Goal: Information Seeking & Learning: Learn about a topic

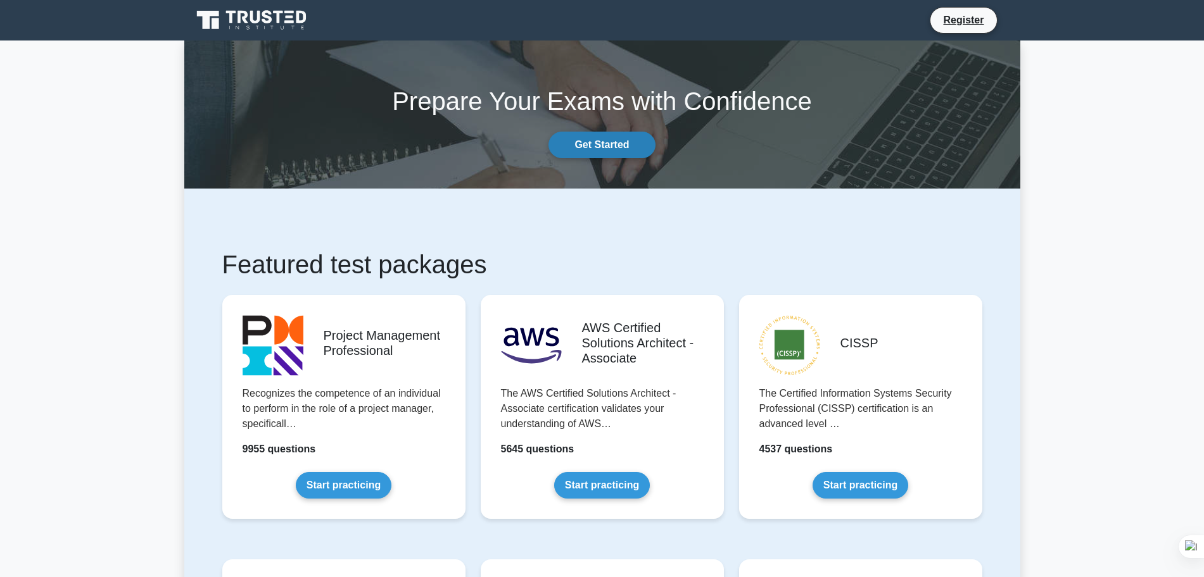
click at [636, 140] on link "Get Started" at bounding box center [601, 145] width 106 height 27
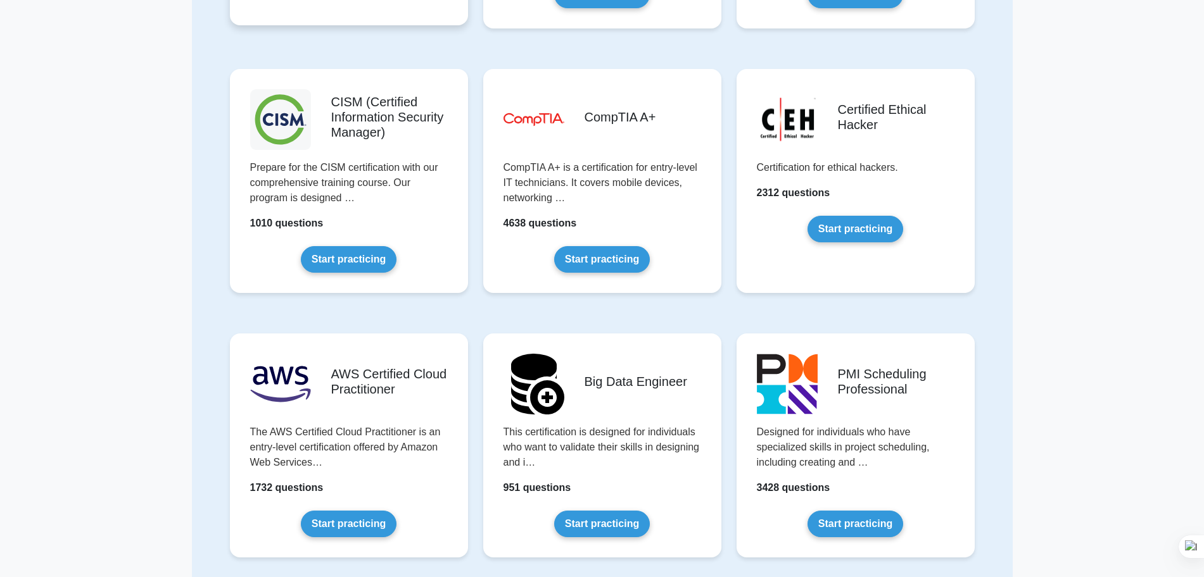
scroll to position [1671, 0]
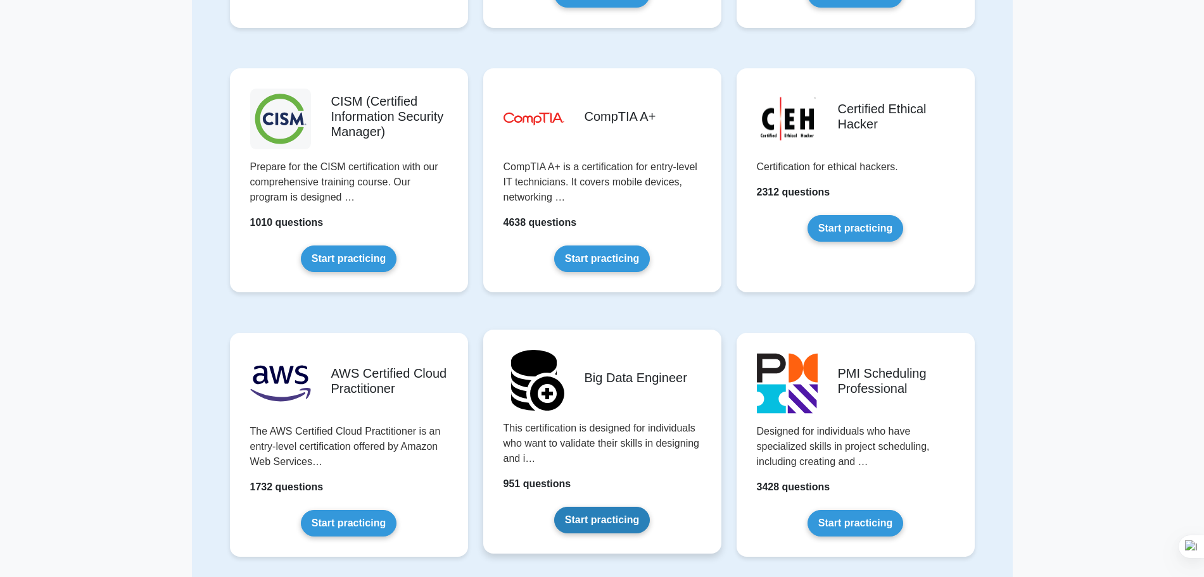
click at [603, 530] on link "Start practicing" at bounding box center [602, 520] width 96 height 27
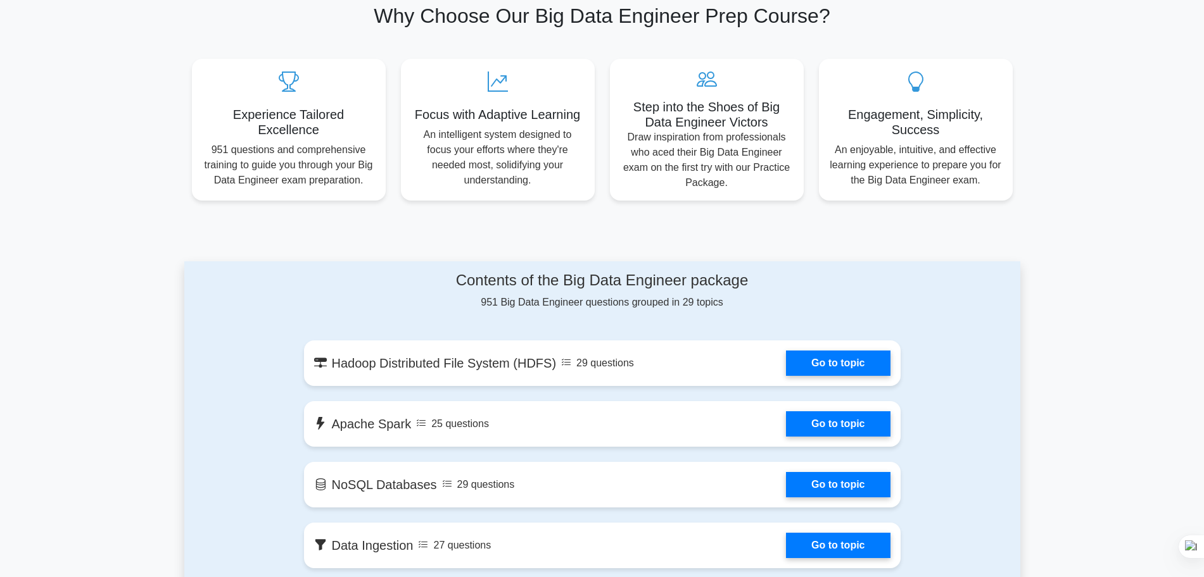
scroll to position [424, 0]
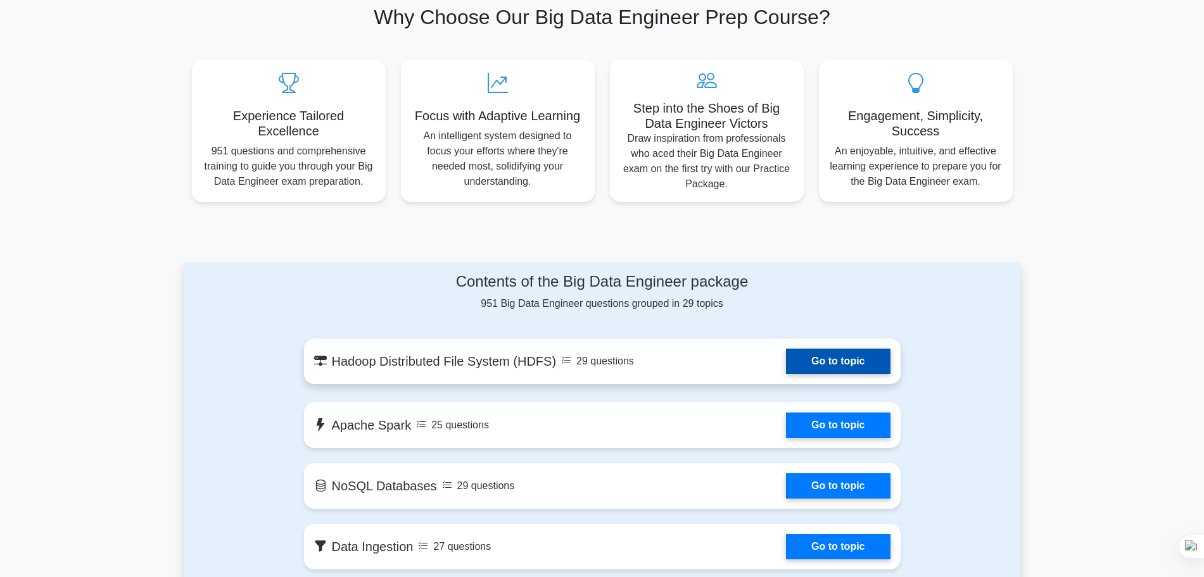
click at [805, 360] on link "Go to topic" at bounding box center [838, 361] width 104 height 25
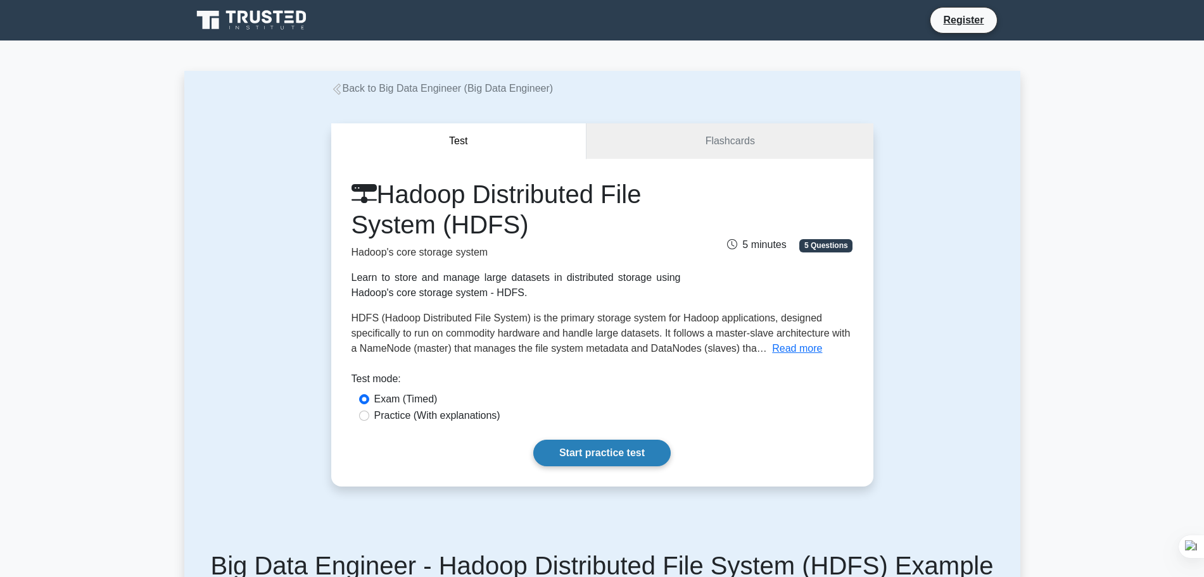
click at [645, 450] on link "Start practice test" at bounding box center [601, 453] width 137 height 27
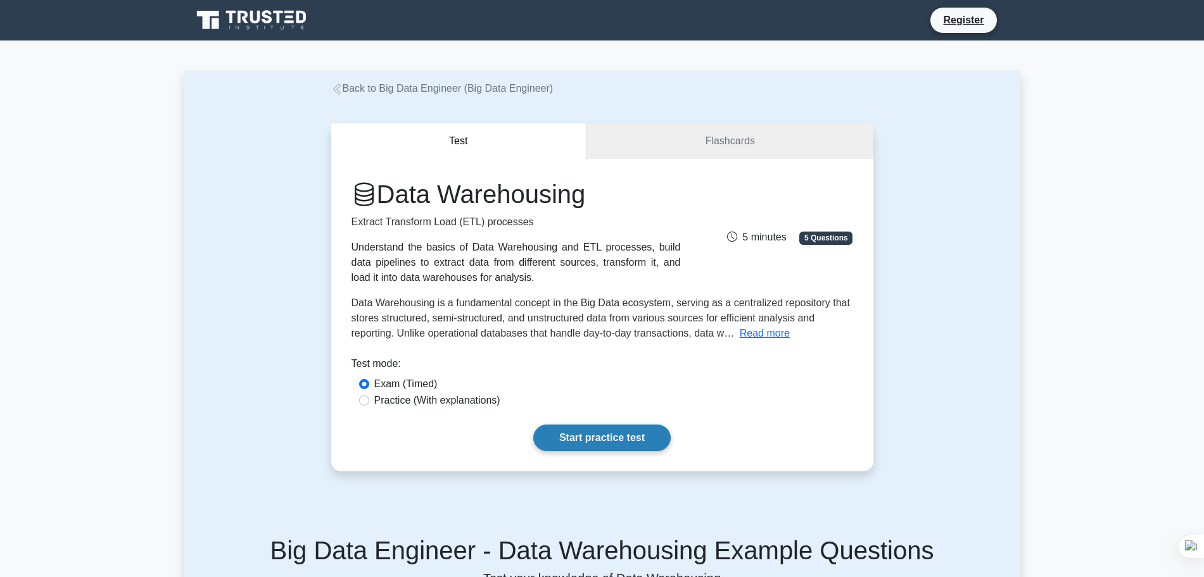
click at [595, 441] on link "Start practice test" at bounding box center [601, 438] width 137 height 27
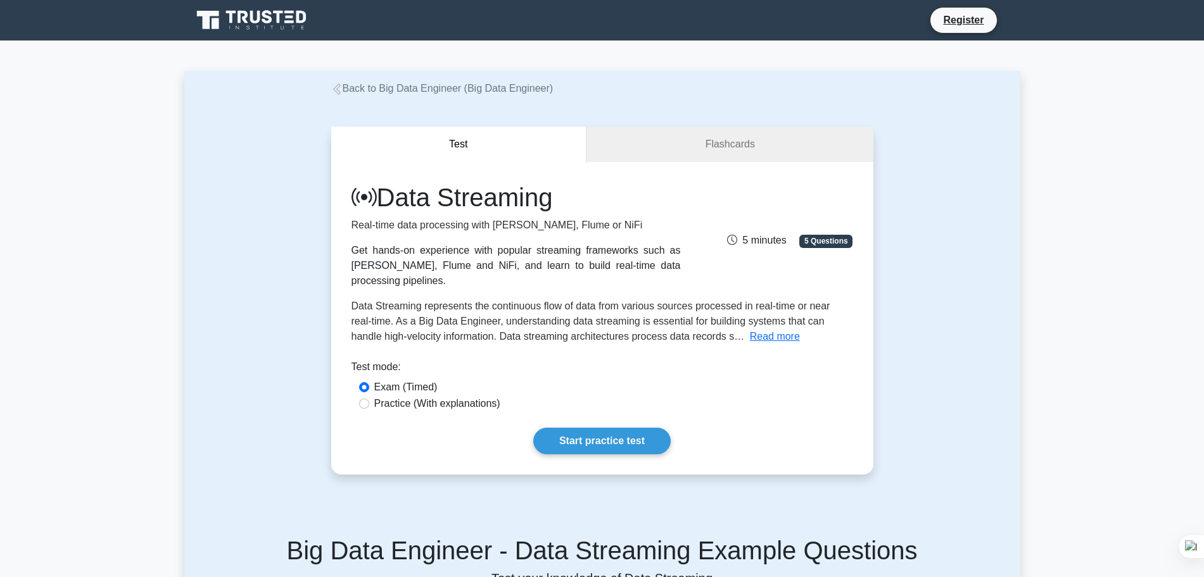
click at [597, 428] on link "Start practice test" at bounding box center [601, 441] width 137 height 27
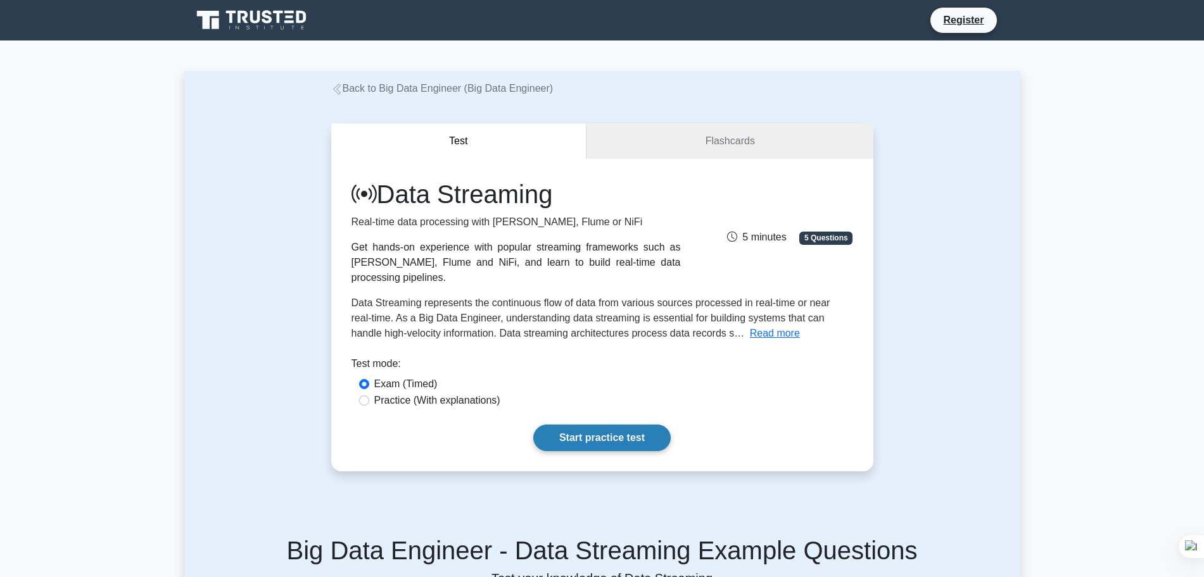
click at [593, 425] on link "Start practice test" at bounding box center [601, 438] width 137 height 27
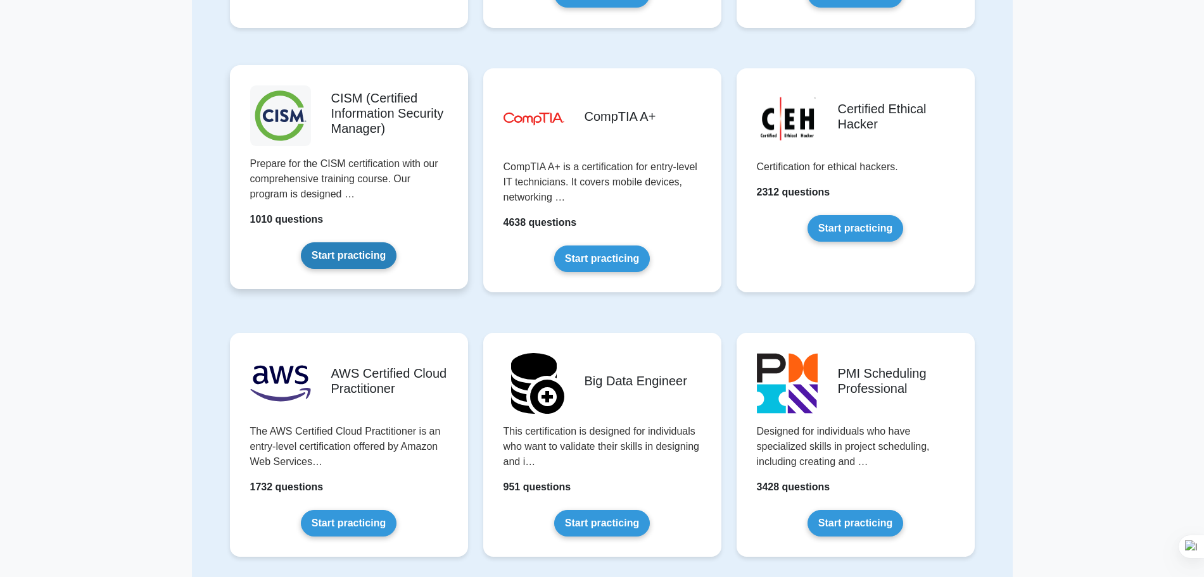
click at [343, 258] on link "Start practicing" at bounding box center [349, 255] width 96 height 27
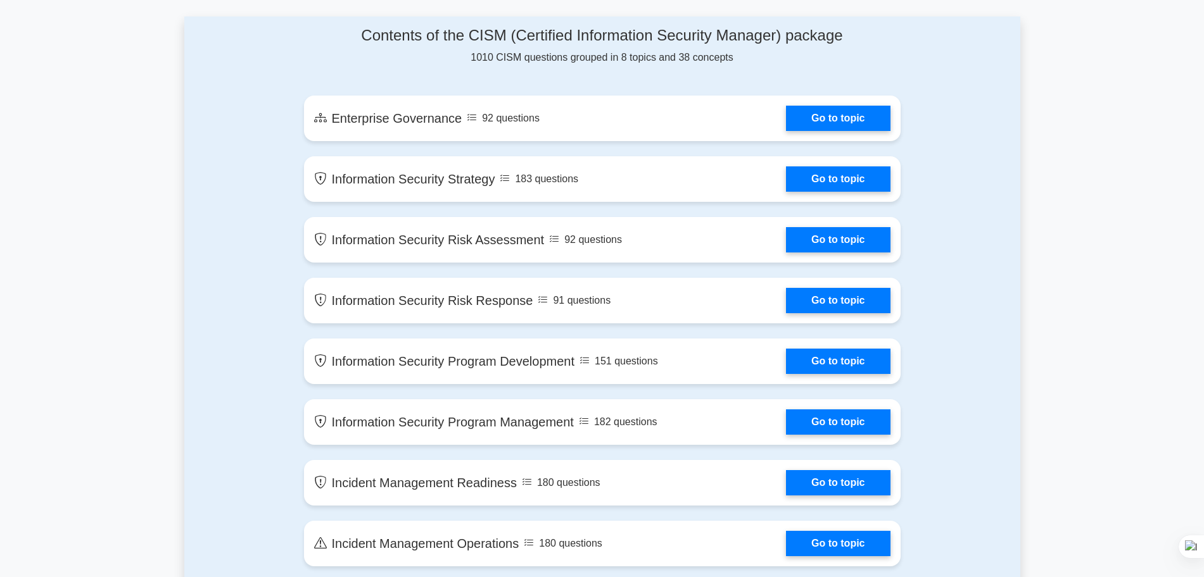
scroll to position [654, 0]
